Goal: Find specific page/section: Find specific page/section

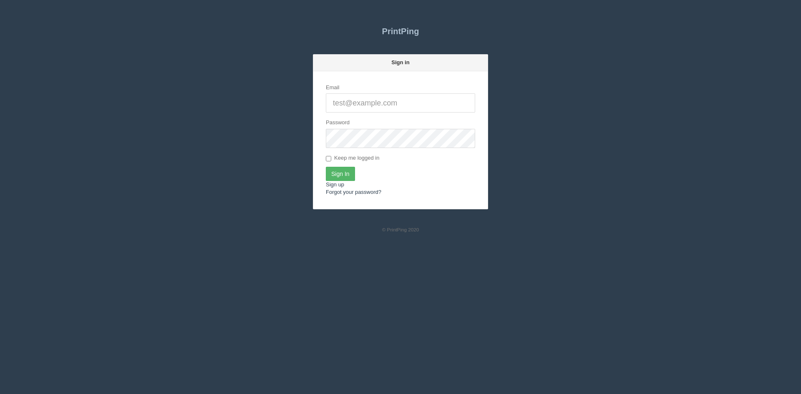
type input "[PERSON_NAME][EMAIL_ADDRESS][DOMAIN_NAME]"
click at [341, 176] on input "Sign In" at bounding box center [340, 174] width 29 height 14
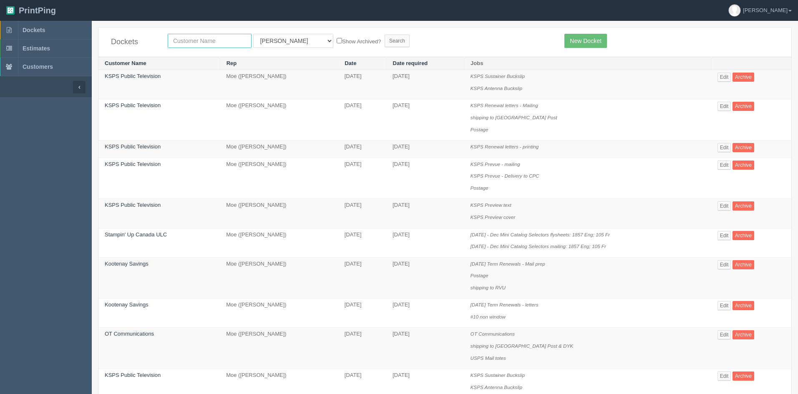
click at [219, 42] on input "text" at bounding box center [210, 41] width 84 height 14
type input "united conservative"
click at [285, 42] on select "All Users [PERSON_NAME] Test 1 [PERSON_NAME] [PERSON_NAME] [PERSON_NAME] France…" at bounding box center [293, 41] width 80 height 14
select select
click at [253, 34] on select "All Users [PERSON_NAME] Test 1 [PERSON_NAME] [PERSON_NAME] [PERSON_NAME] France…" at bounding box center [293, 41] width 80 height 14
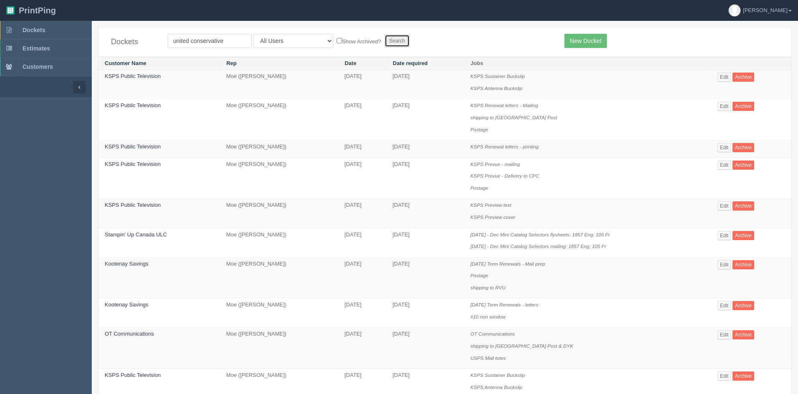
click at [384, 40] on input "Search" at bounding box center [396, 41] width 25 height 13
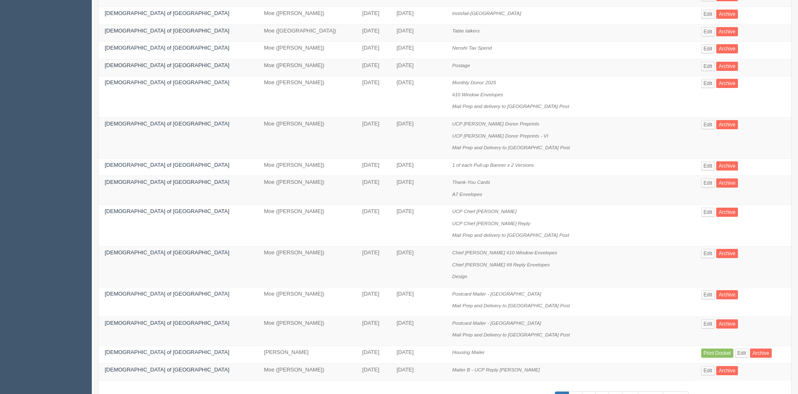
scroll to position [388, 0]
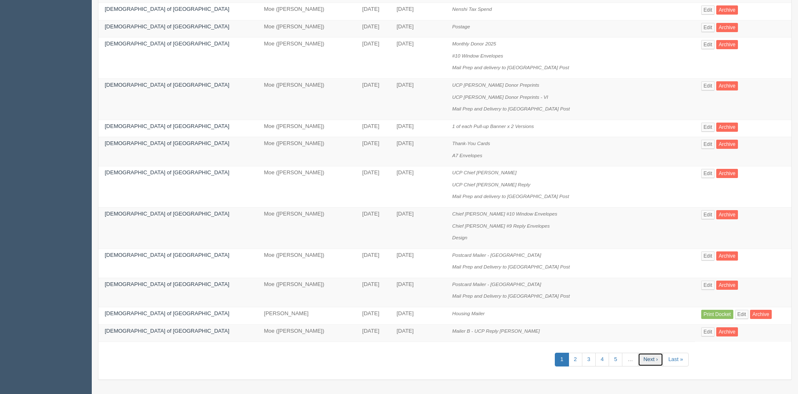
click at [638, 360] on link "Next ›" at bounding box center [650, 360] width 25 height 14
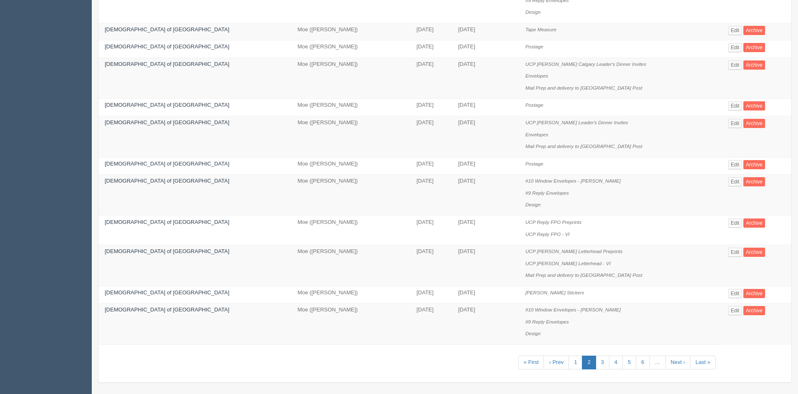
scroll to position [471, 0]
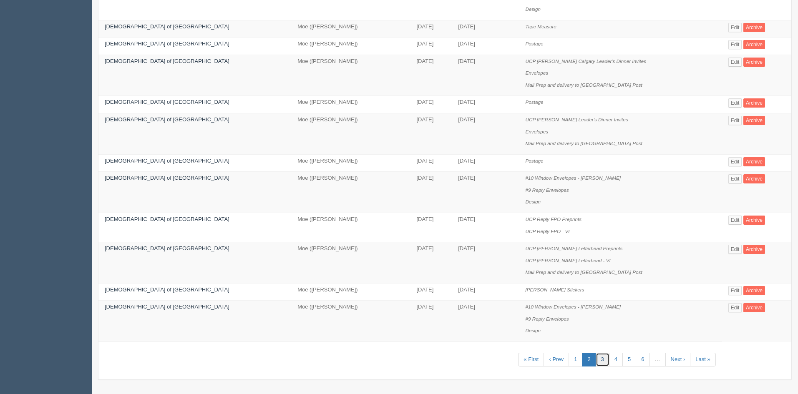
click at [600, 362] on link "3" at bounding box center [602, 360] width 14 height 14
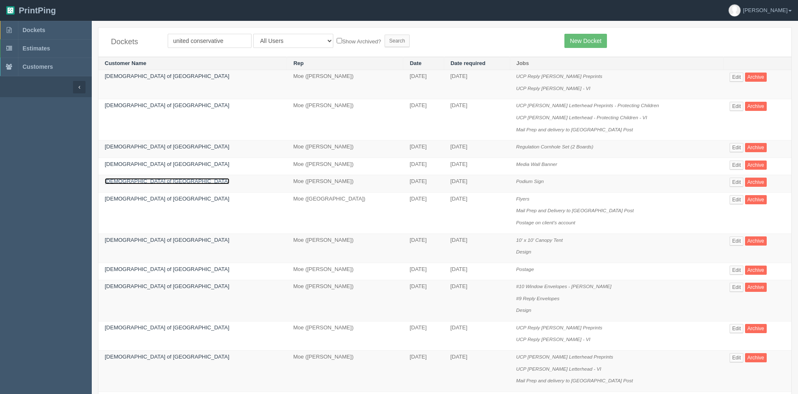
click at [178, 182] on link "United Conservative Party of Alberta" at bounding box center [167, 181] width 125 height 6
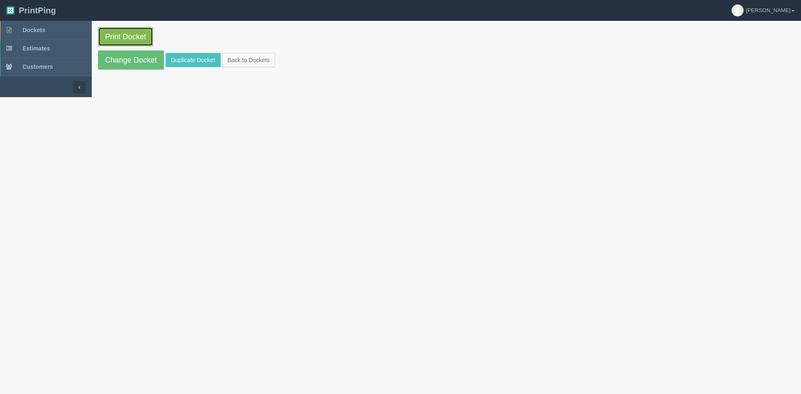
click at [136, 37] on link "Print Docket" at bounding box center [125, 36] width 55 height 19
click at [139, 31] on link "Print Docket" at bounding box center [125, 36] width 55 height 19
